Goal: Task Accomplishment & Management: Manage account settings

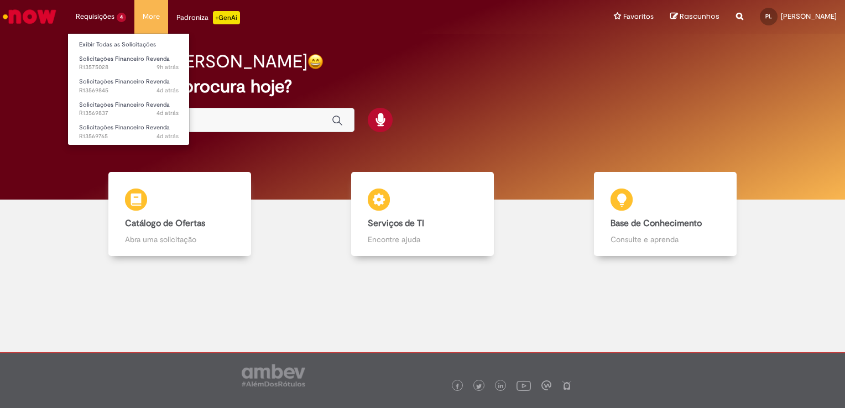
click at [112, 16] on li "Requisições 4 Exibir Todas as Solicitações Solicitações Financeiro Revenda 9h a…" at bounding box center [100, 16] width 67 height 33
drag, startPoint x: 92, startPoint y: 48, endPoint x: 185, endPoint y: 43, distance: 92.5
click at [93, 48] on link "Exibir Todas as Solicitações" at bounding box center [129, 45] width 122 height 12
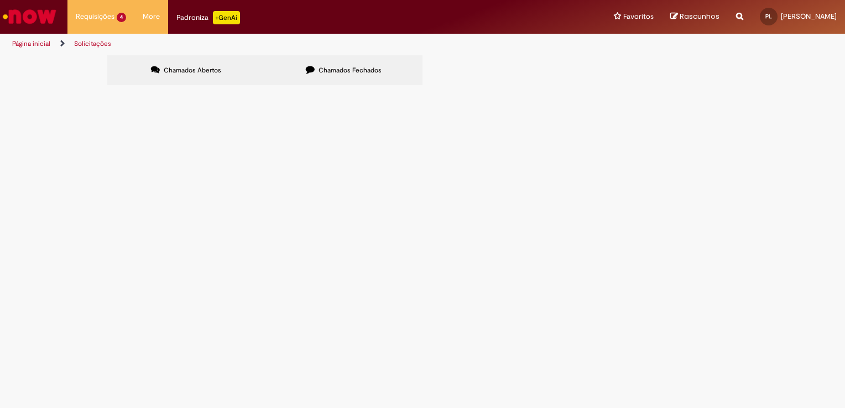
click at [0, 0] on span "Pendente Usuário" at bounding box center [0, 0] width 0 height 0
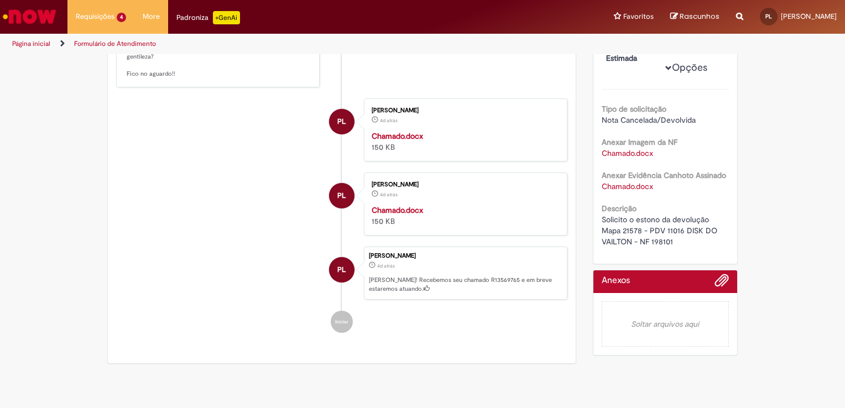
scroll to position [221, 0]
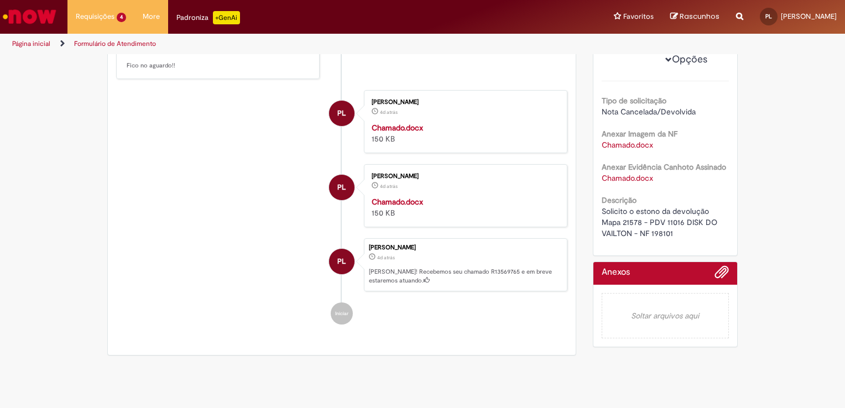
click at [615, 150] on link "Chamado.docx" at bounding box center [626, 145] width 51 height 10
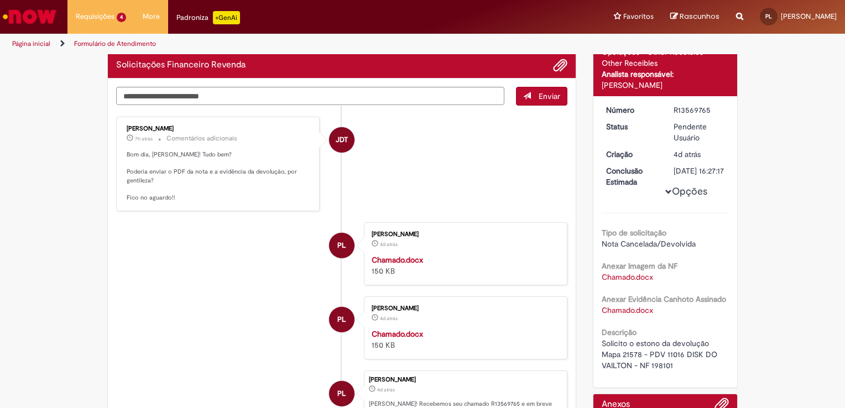
scroll to position [0, 0]
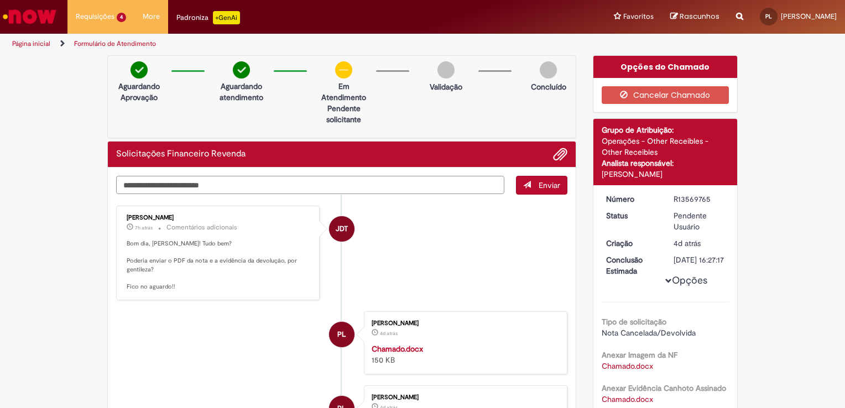
click at [371, 186] on textarea "Digite sua mensagem aqui..." at bounding box center [310, 185] width 388 height 19
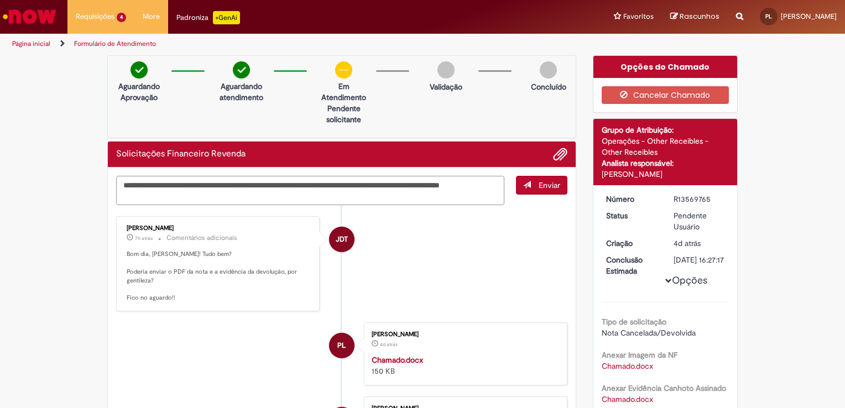
type textarea "**********"
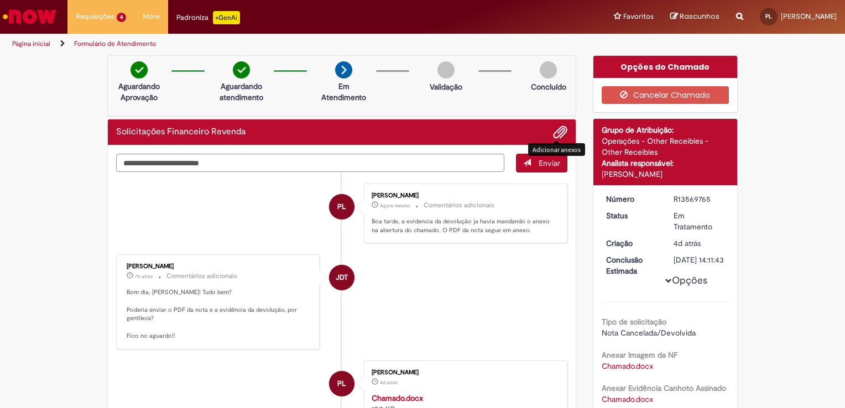
click at [557, 131] on span "Adicionar anexos" at bounding box center [559, 132] width 13 height 13
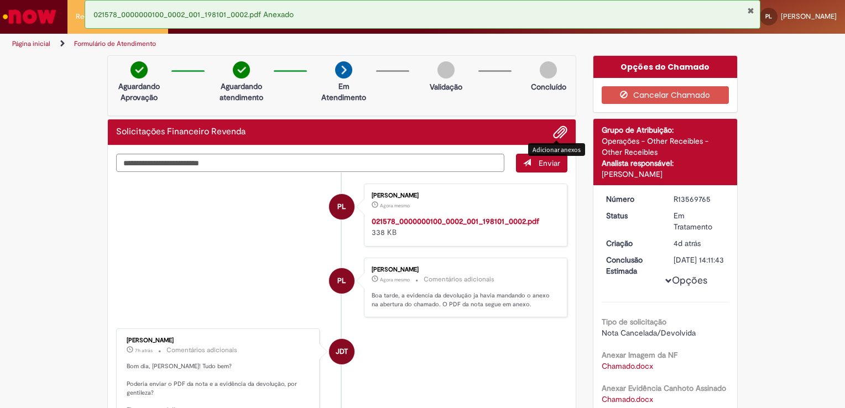
click at [28, 12] on img "Ir para a Homepage" at bounding box center [29, 17] width 57 height 22
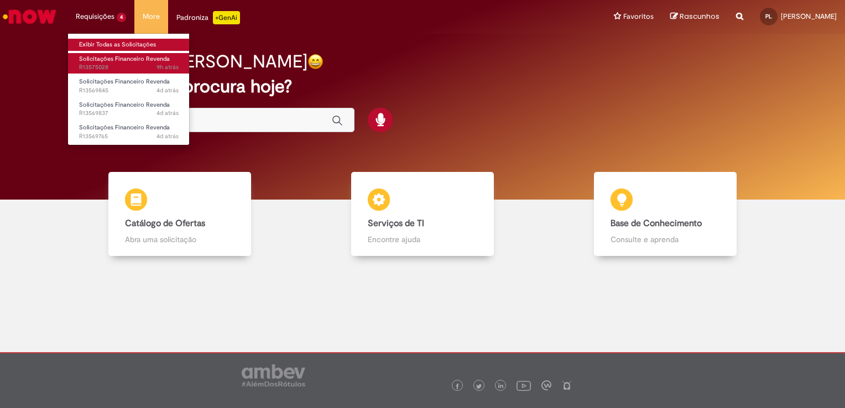
drag, startPoint x: 86, startPoint y: 41, endPoint x: 176, endPoint y: 59, distance: 91.2
click at [86, 41] on link "Exibir Todas as Solicitações" at bounding box center [129, 45] width 122 height 12
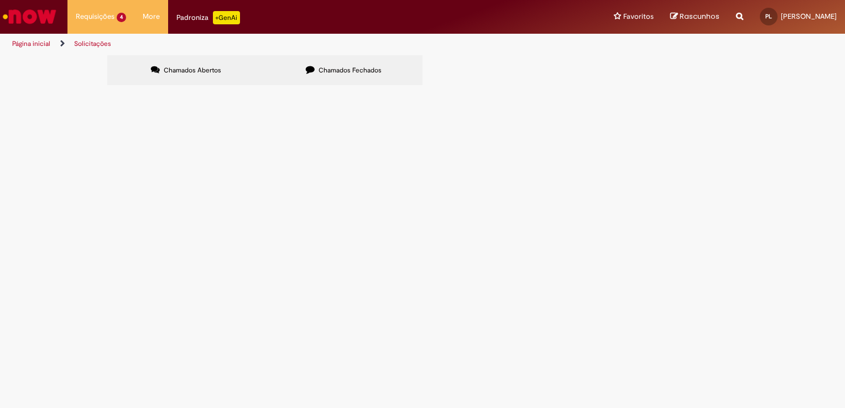
click at [0, 0] on span "Solicito a relação de notas e relatorio do refugo com o vencimento em [DATE]" at bounding box center [0, 0] width 0 height 0
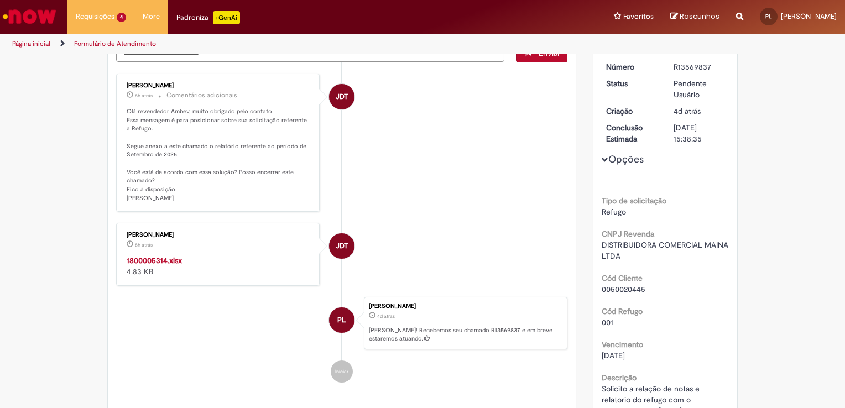
scroll to position [166, 0]
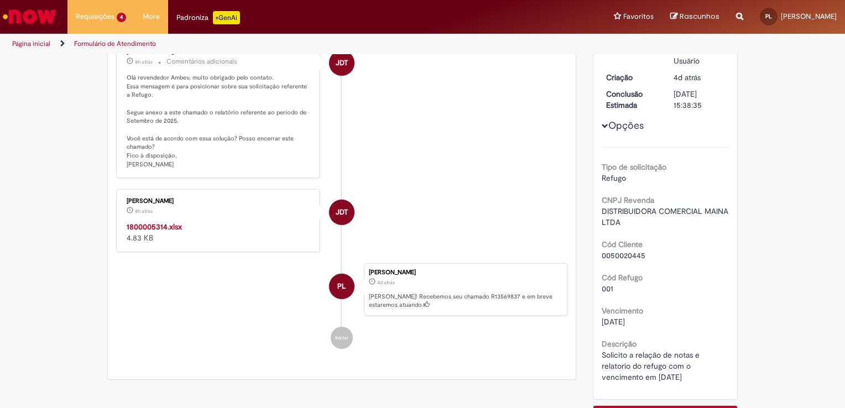
click at [141, 222] on strong "1800005314.xlsx" at bounding box center [154, 227] width 55 height 10
click at [150, 224] on strong "1800005314.xlsx" at bounding box center [154, 227] width 55 height 10
click at [28, 16] on img "Ir para a Homepage" at bounding box center [29, 17] width 57 height 22
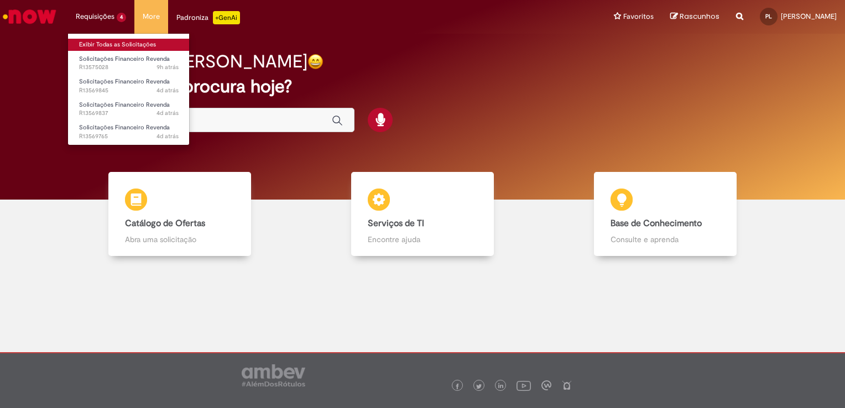
click at [106, 43] on link "Exibir Todas as Solicitações" at bounding box center [129, 45] width 122 height 12
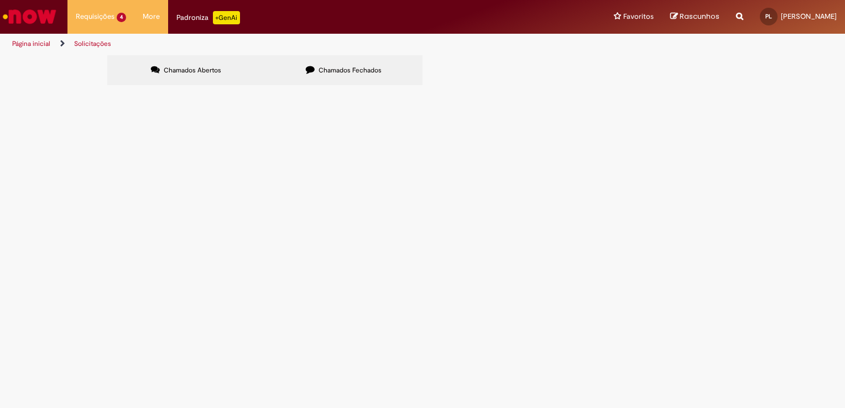
drag, startPoint x: 691, startPoint y: 187, endPoint x: 112, endPoint y: 313, distance: 592.1
click at [0, 0] on span "Pendente Usuário" at bounding box center [0, 0] width 0 height 0
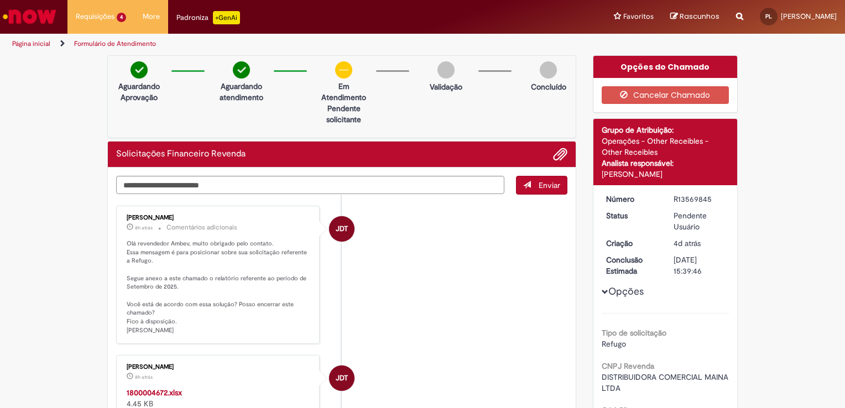
click at [146, 393] on strong "1800004672.xlsx" at bounding box center [154, 392] width 55 height 10
click at [40, 11] on img "Ir para a Homepage" at bounding box center [29, 17] width 57 height 22
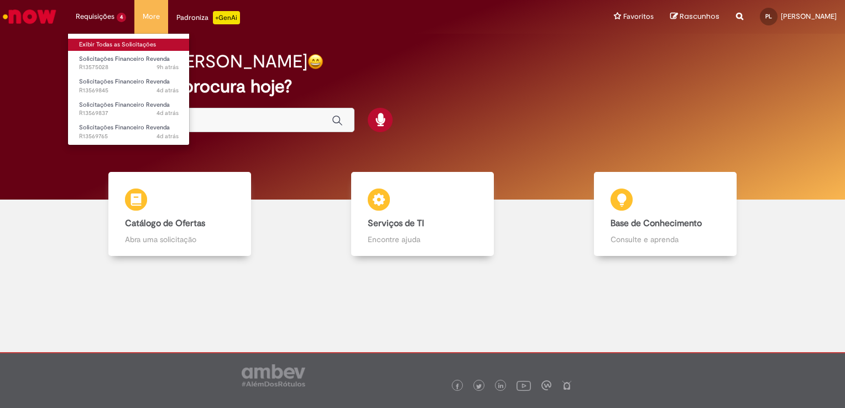
click at [93, 44] on link "Exibir Todas as Solicitações" at bounding box center [129, 45] width 122 height 12
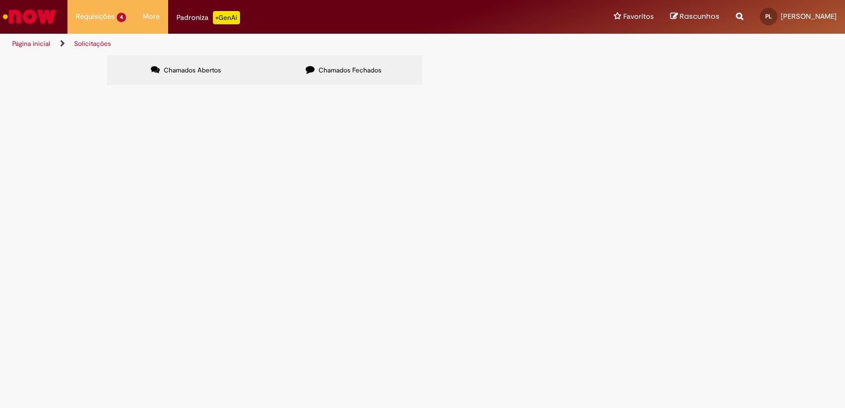
click at [0, 0] on span "Mapa 20865 emitido em 03/09 há mais de 10 dias e nao estou consegeuindo dar sai…" at bounding box center [0, 0] width 0 height 0
click at [823, 58] on link "Logout" at bounding box center [795, 55] width 87 height 12
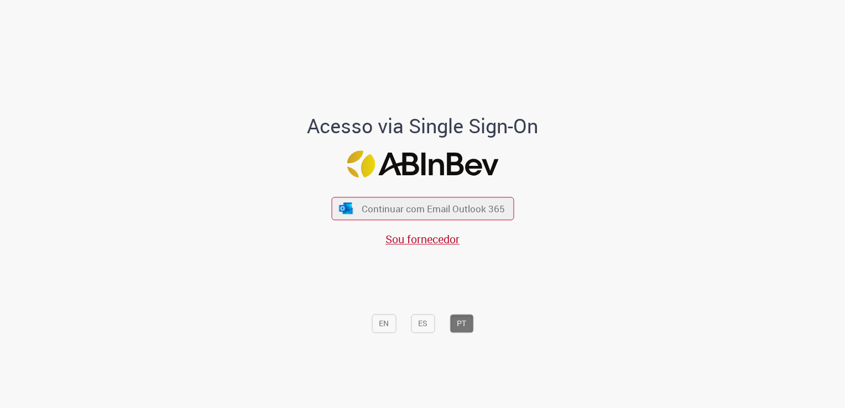
drag, startPoint x: 426, startPoint y: 242, endPoint x: 606, endPoint y: 256, distance: 180.3
click at [426, 242] on span "Sou fornecedor" at bounding box center [422, 239] width 74 height 15
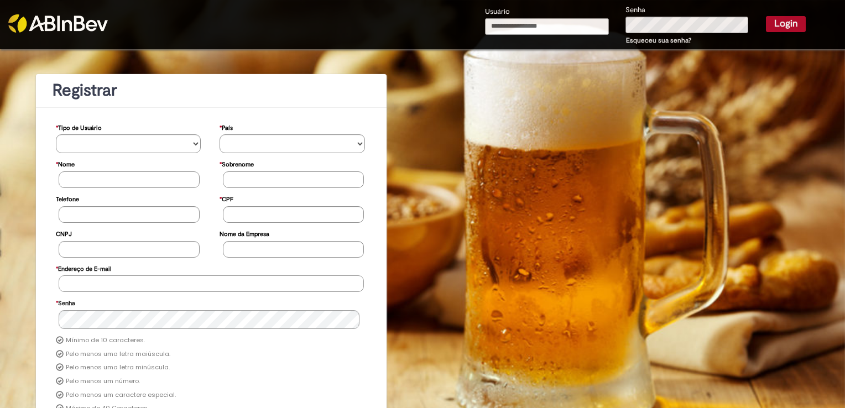
type input "**********"
click at [772, 22] on button "Login" at bounding box center [786, 23] width 40 height 15
